Goal: Communication & Community: Participate in discussion

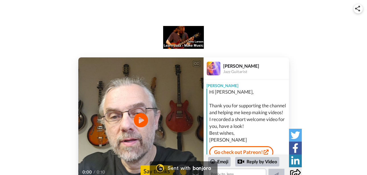
click at [37, 65] on div "CC Play/Pause 0:00 / 0:10 👏 Say thanks [PERSON_NAME] Jazz Guitarist [PERSON_NAM…" at bounding box center [183, 119] width 367 height 125
click at [137, 119] on icon at bounding box center [140, 119] width 15 height 15
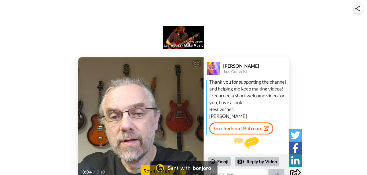
scroll to position [35, 0]
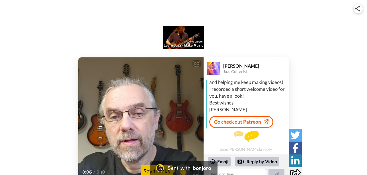
drag, startPoint x: 208, startPoint y: 124, endPoint x: 207, endPoint y: 127, distance: 3.4
click at [207, 127] on div "Hi [PERSON_NAME], Thank you for supporting the channel and helping me keep maki…" at bounding box center [246, 93] width 81 height 70
drag, startPoint x: 207, startPoint y: 127, endPoint x: 207, endPoint y: 132, distance: 5.4
click at [207, 132] on div "[PERSON_NAME], Thank you for supporting the channel and helping me keep making …" at bounding box center [246, 117] width 85 height 74
click at [316, 48] on div "CC Play/Pause And for the rest, I'll see you over on Patreon. 0:09 / 0:10 👏 Say…" at bounding box center [183, 99] width 367 height 165
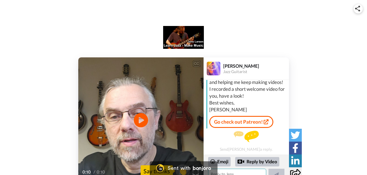
click at [231, 172] on textarea at bounding box center [237, 173] width 58 height 11
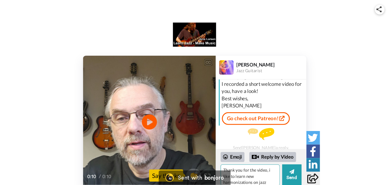
scroll to position [46, 0]
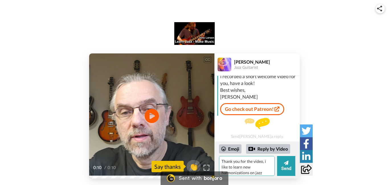
click at [261, 172] on textarea "Thank you for the video, i like to learn new harmonizations on jazz standards," at bounding box center [247, 166] width 56 height 20
click at [255, 171] on textarea "Thank you for the video, i like to learn new harmonizations on jazz standards," at bounding box center [247, 166] width 56 height 20
click at [233, 171] on textarea "Thank you for the video, i like to learn new harmonizations on jazz standards a…" at bounding box center [247, 166] width 56 height 20
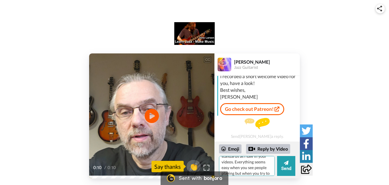
scroll to position [28, 0]
type textarea "Thank you for the video, i like to learn new harmonizations on jazz standards a…"
click at [286, 174] on button "Send" at bounding box center [286, 166] width 18 height 20
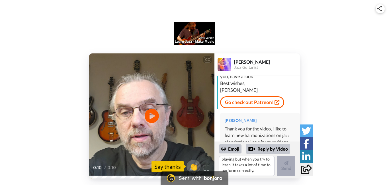
scroll to position [0, 0]
